Goal: Information Seeking & Learning: Learn about a topic

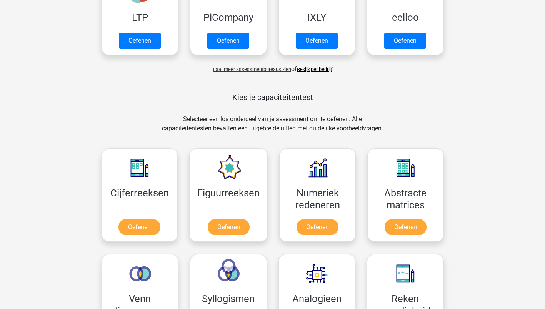
scroll to position [269, 0]
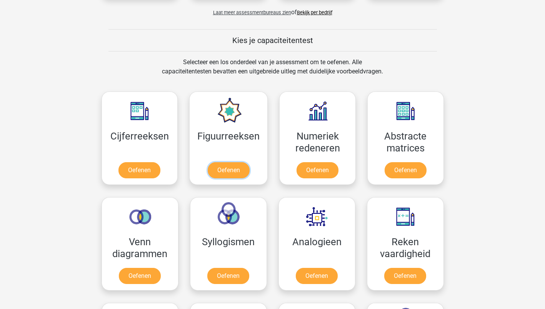
click at [224, 168] on link "Oefenen" at bounding box center [229, 170] width 42 height 16
click at [313, 272] on link "Oefenen" at bounding box center [317, 276] width 42 height 16
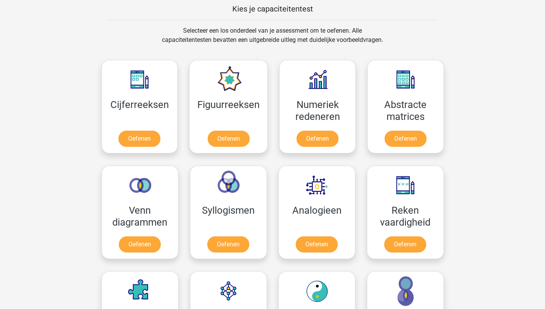
scroll to position [308, 0]
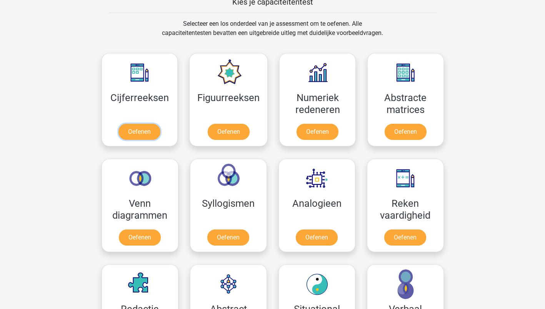
click at [137, 135] on link "Oefenen" at bounding box center [140, 132] width 42 height 16
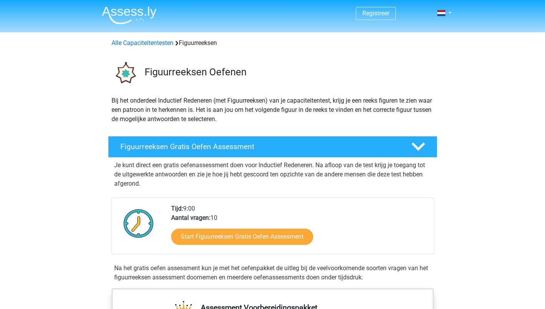
scroll to position [77, 0]
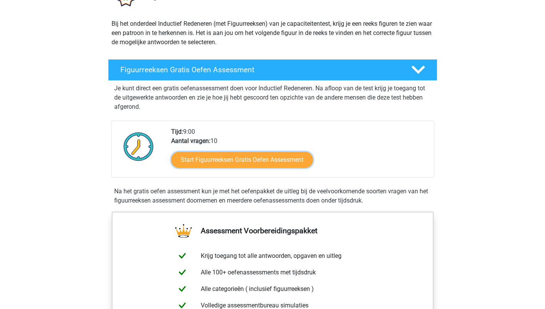
click at [207, 157] on link "Start Figuurreeksen Gratis Oefen Assessment" at bounding box center [242, 160] width 142 height 16
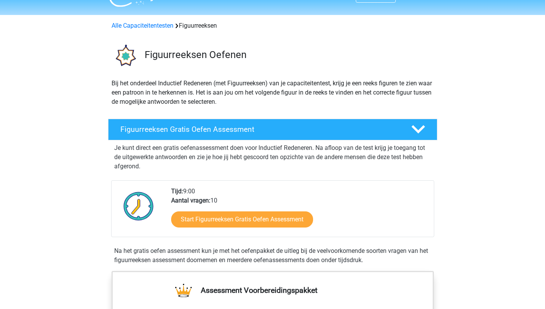
scroll to position [0, 0]
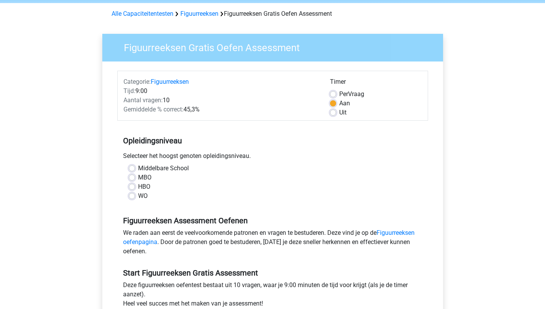
scroll to position [38, 0]
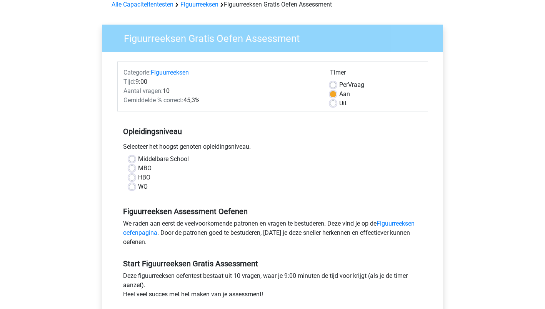
click at [138, 177] on label "HBO" at bounding box center [144, 177] width 12 height 9
click at [131, 177] on input "HBO" at bounding box center [132, 177] width 6 height 8
radio input "true"
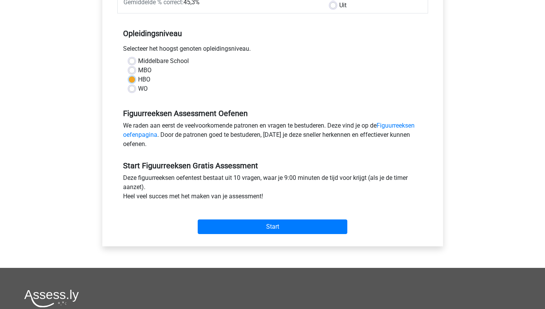
scroll to position [192, 0]
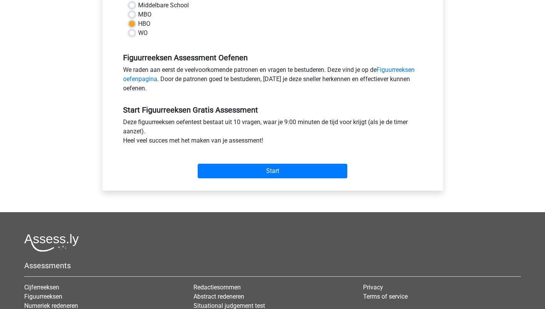
click at [239, 180] on div "Start" at bounding box center [272, 165] width 311 height 33
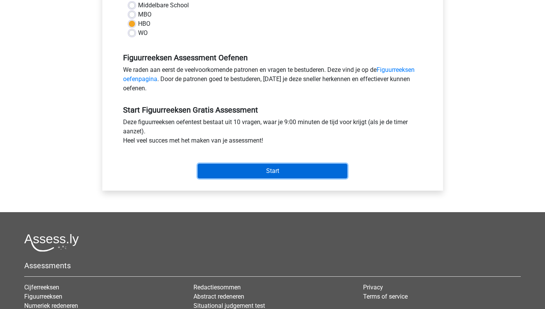
click at [239, 178] on input "Start" at bounding box center [273, 171] width 150 height 15
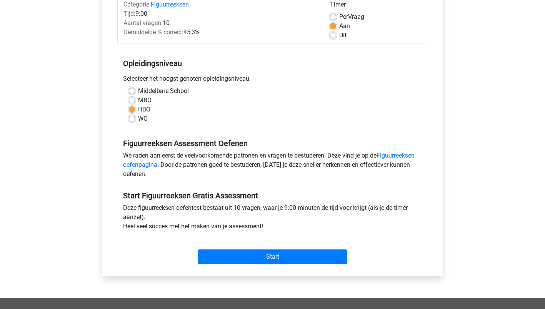
scroll to position [115, 0]
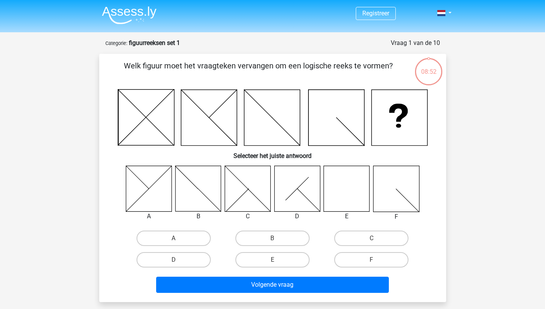
click at [336, 188] on icon at bounding box center [347, 189] width 46 height 46
click at [262, 258] on label "E" at bounding box center [273, 259] width 74 height 15
click at [272, 260] on input "E" at bounding box center [274, 262] width 5 height 5
radio input "true"
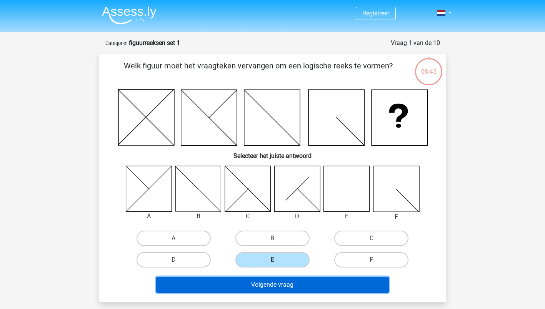
click at [306, 283] on button "Volgende vraag" at bounding box center [272, 285] width 233 height 16
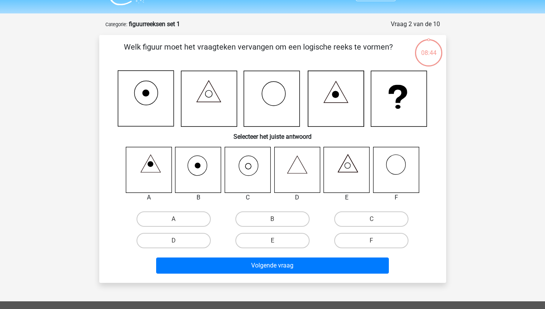
scroll to position [38, 0]
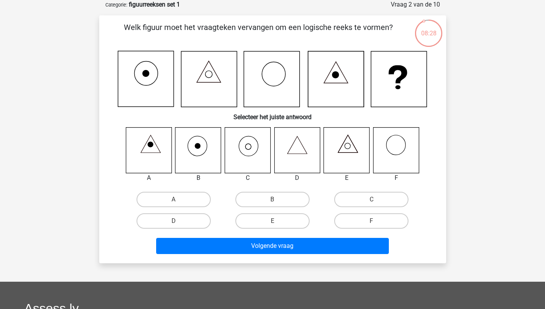
click at [368, 203] on label "C" at bounding box center [371, 199] width 74 height 15
click at [372, 203] on input "C" at bounding box center [374, 202] width 5 height 5
radio input "true"
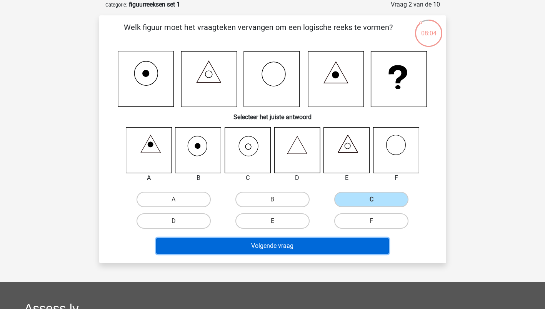
click at [219, 250] on button "Volgende vraag" at bounding box center [272, 246] width 233 height 16
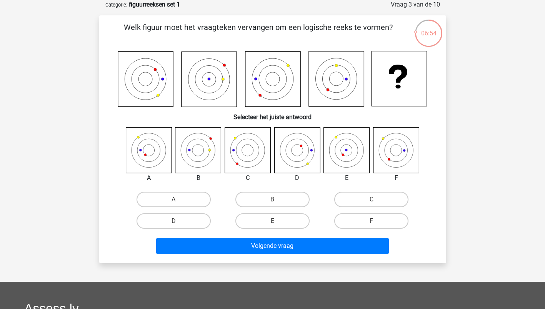
click at [351, 154] on icon at bounding box center [347, 150] width 46 height 46
click at [279, 218] on label "E" at bounding box center [273, 221] width 74 height 15
click at [277, 221] on input "E" at bounding box center [274, 223] width 5 height 5
radio input "true"
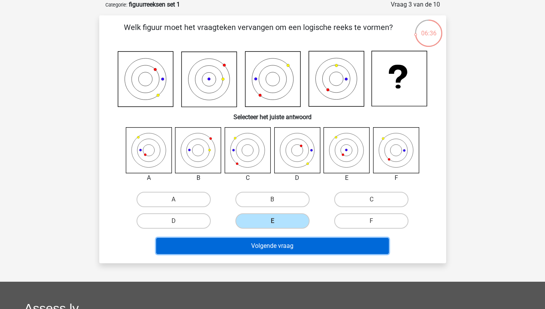
click at [265, 240] on button "Volgende vraag" at bounding box center [272, 246] width 233 height 16
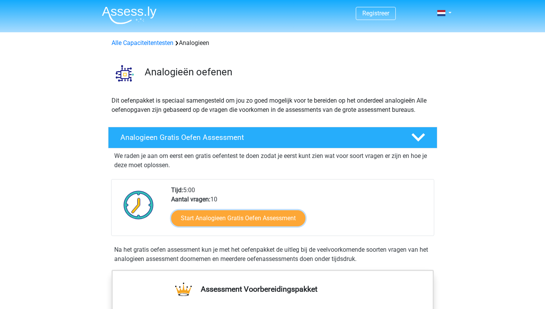
click at [237, 221] on link "Start Analogieen Gratis Oefen Assessment" at bounding box center [238, 219] width 134 height 16
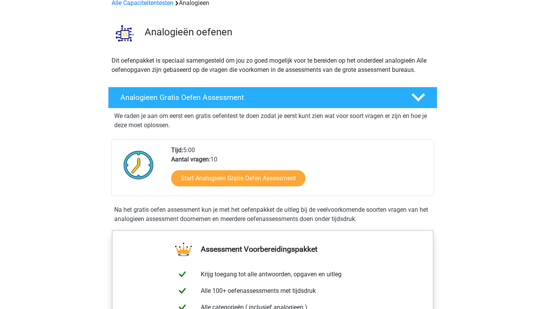
scroll to position [115, 0]
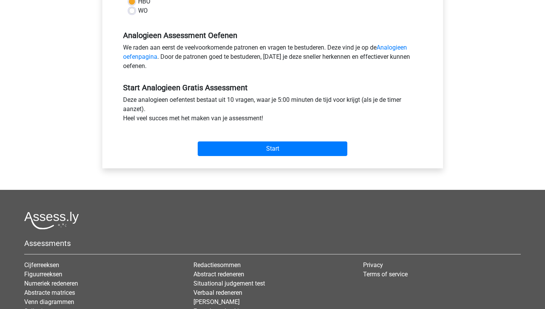
scroll to position [231, 0]
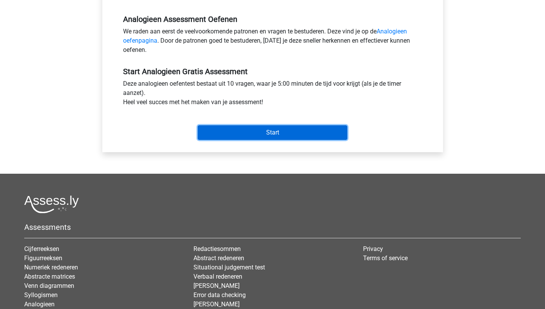
click at [257, 127] on input "Start" at bounding box center [273, 132] width 150 height 15
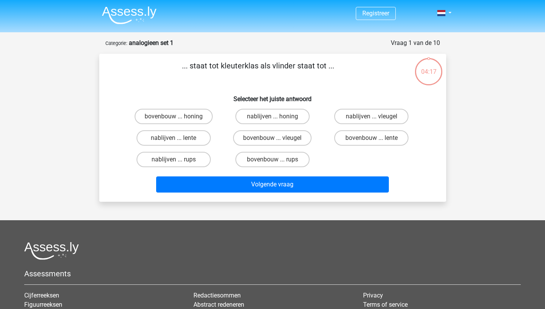
click at [264, 163] on label "bovenbouw ... rups" at bounding box center [273, 159] width 74 height 15
click at [272, 163] on input "bovenbouw ... rups" at bounding box center [274, 162] width 5 height 5
radio input "true"
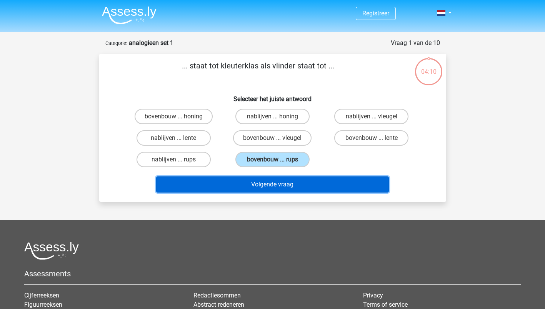
click at [321, 186] on button "Volgende vraag" at bounding box center [272, 185] width 233 height 16
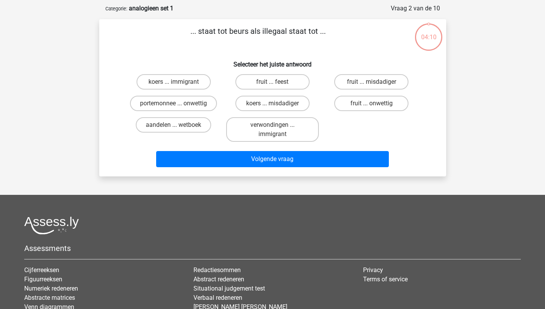
scroll to position [38, 0]
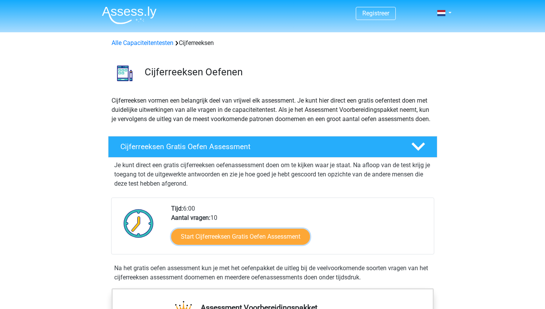
click at [232, 245] on link "Start Cijferreeksen Gratis Oefen Assessment" at bounding box center [240, 237] width 139 height 16
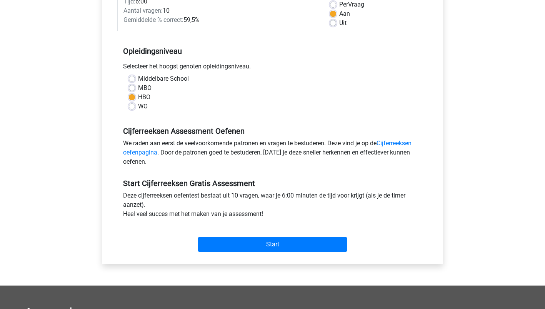
scroll to position [231, 0]
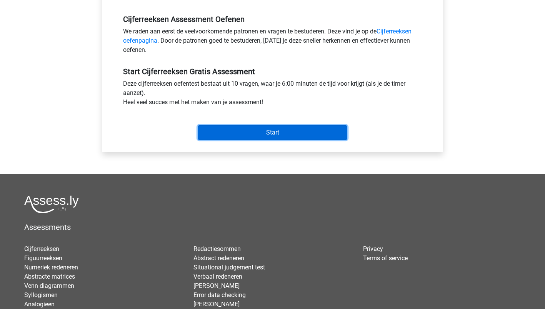
click at [269, 132] on input "Start" at bounding box center [273, 132] width 150 height 15
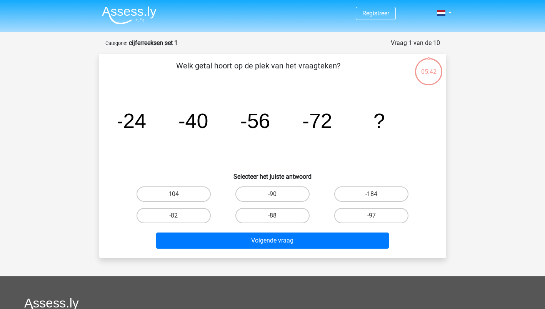
click at [289, 222] on label "-88" at bounding box center [273, 215] width 74 height 15
click at [277, 221] on input "-88" at bounding box center [274, 218] width 5 height 5
radio input "true"
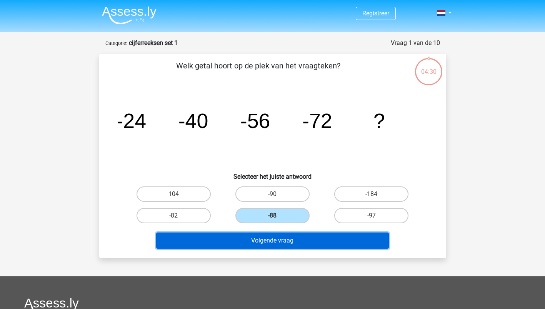
click at [261, 237] on button "Volgende vraag" at bounding box center [272, 241] width 233 height 16
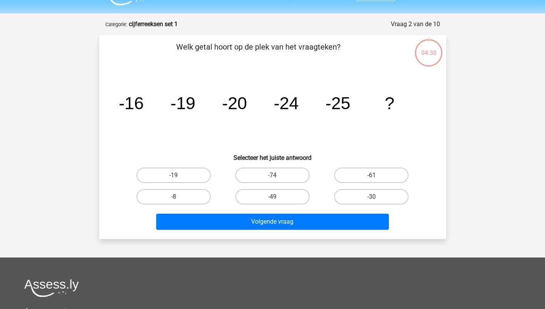
scroll to position [38, 0]
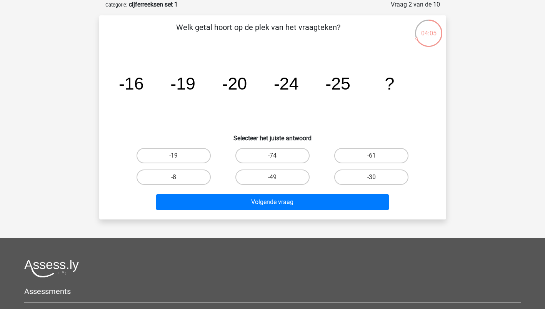
click at [352, 179] on label "-30" at bounding box center [371, 177] width 74 height 15
click at [372, 179] on input "-30" at bounding box center [374, 179] width 5 height 5
radio input "true"
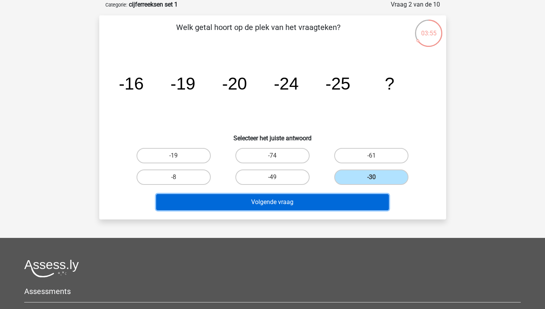
click at [242, 199] on button "Volgende vraag" at bounding box center [272, 202] width 233 height 16
